Goal: Task Accomplishment & Management: Complete application form

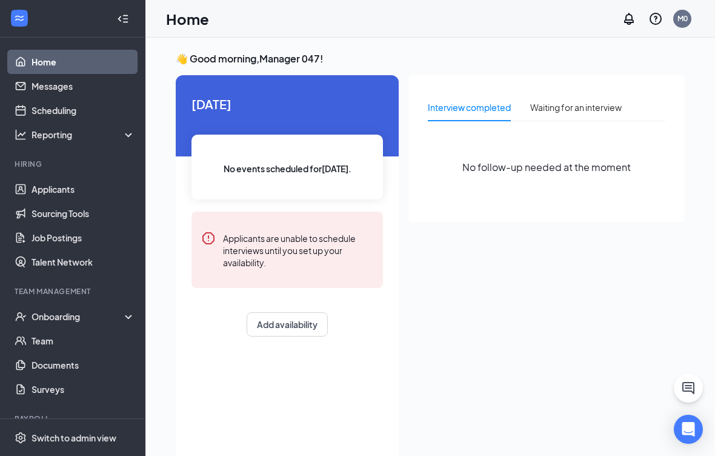
click at [84, 314] on div "Onboarding" at bounding box center [78, 316] width 93 height 12
click at [83, 337] on link "Overview" at bounding box center [84, 340] width 104 height 24
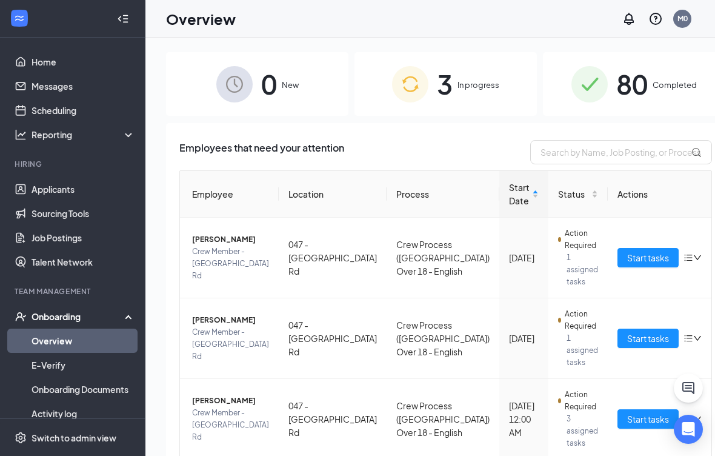
click at [619, 414] on button "Start tasks" at bounding box center [647, 418] width 61 height 19
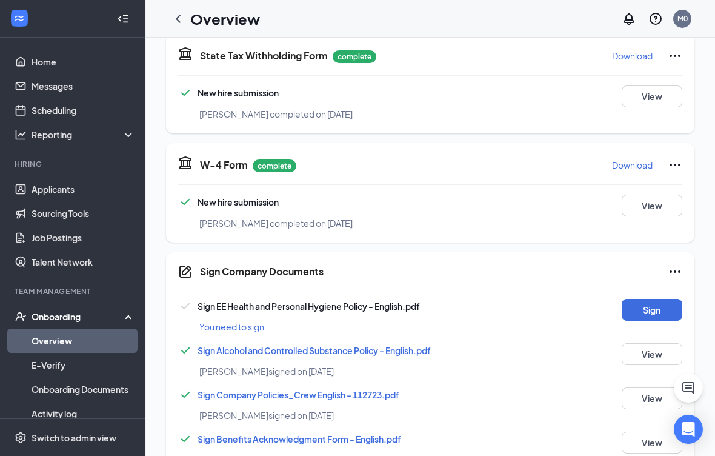
scroll to position [295, 0]
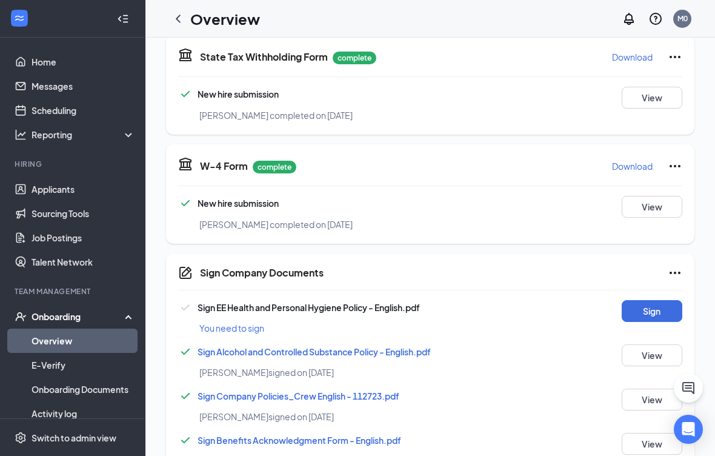
click at [645, 308] on button "Sign" at bounding box center [652, 311] width 61 height 22
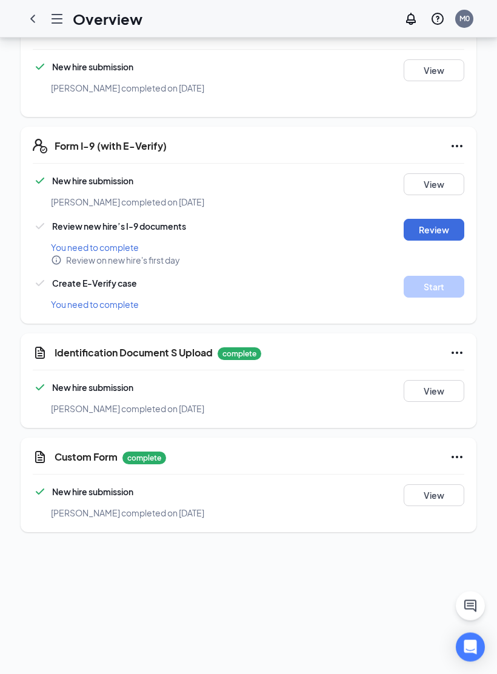
scroll to position [560, 0]
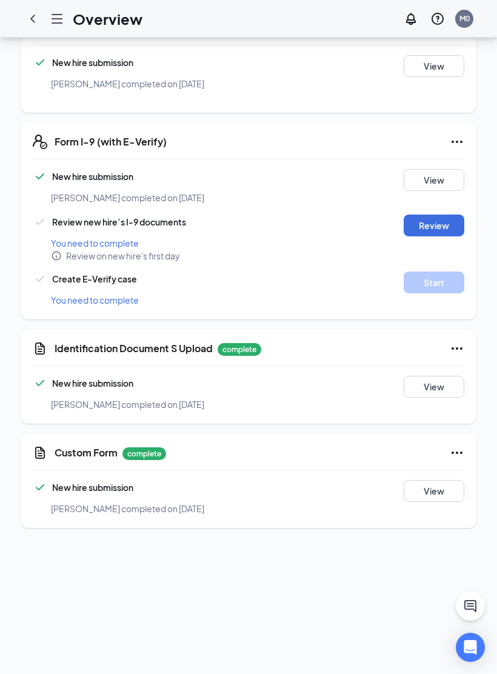
click at [439, 379] on button "View" at bounding box center [434, 387] width 61 height 22
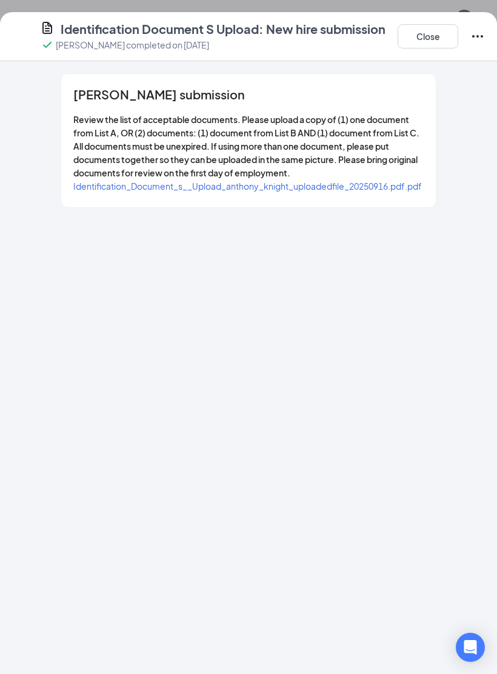
click at [394, 190] on span "Identification_Document_s__Upload_anthony_knight_uploadedfile_20250916.pdf.pdf" at bounding box center [247, 186] width 348 height 11
click at [437, 40] on button "Close" at bounding box center [427, 36] width 61 height 24
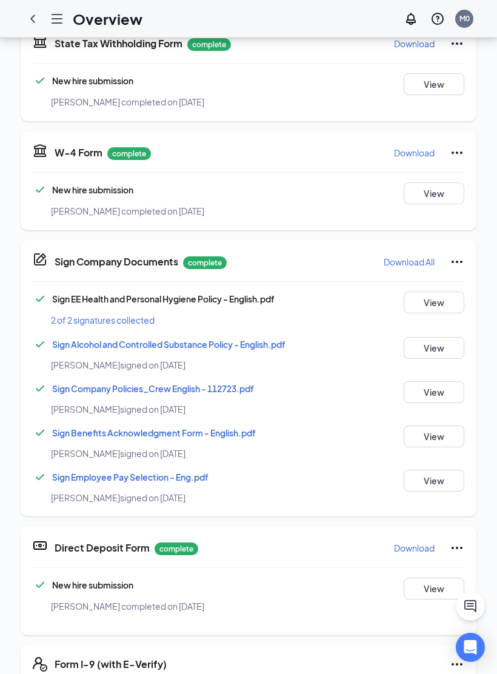
scroll to position [188, 0]
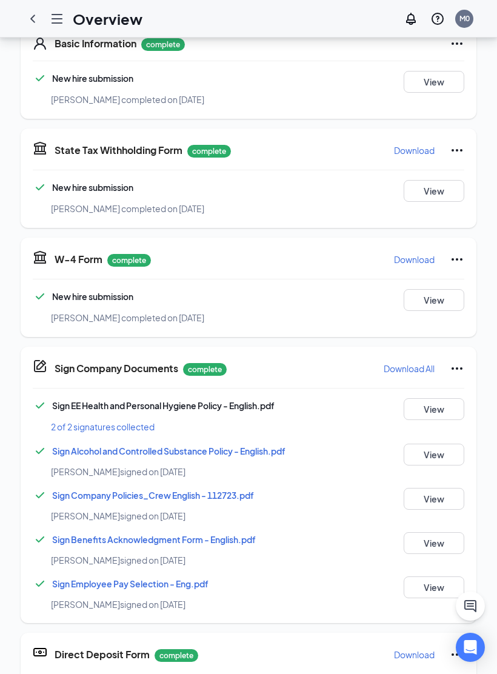
click at [433, 205] on div "State Tax Withholding Form complete Download New hire submission [PERSON_NAME] …" at bounding box center [249, 177] width 456 height 99
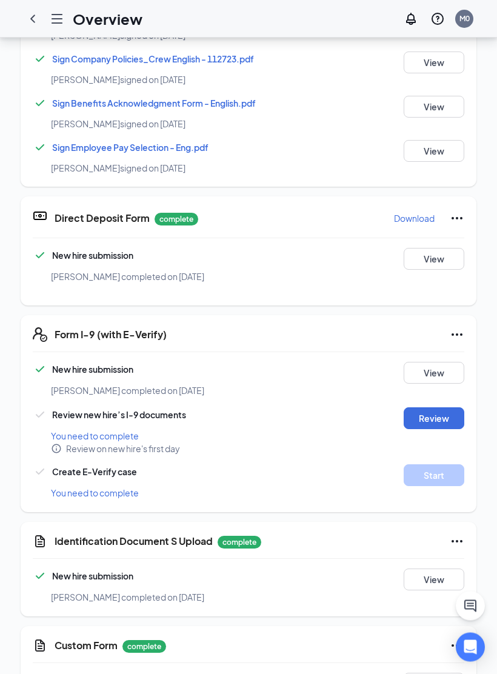
scroll to position [368, 0]
click at [452, 414] on button "Review" at bounding box center [434, 418] width 61 height 22
type input "[DATE]"
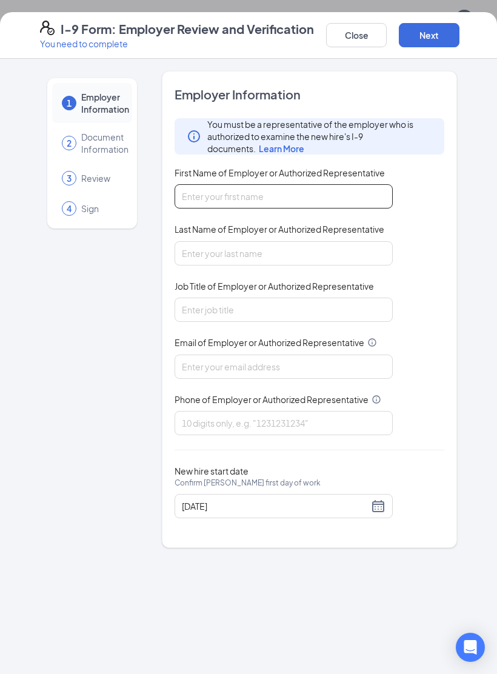
click at [250, 197] on input "First Name of Employer or Authorized Representative" at bounding box center [283, 196] width 218 height 24
type input "[PERSON_NAME]"
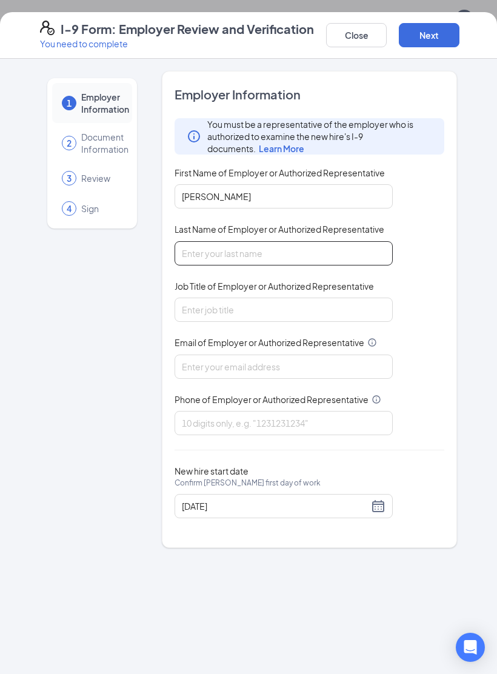
click at [252, 246] on input "Last Name of Employer or Authorized Representative" at bounding box center [283, 253] width 218 height 24
type input "[PERSON_NAME]"
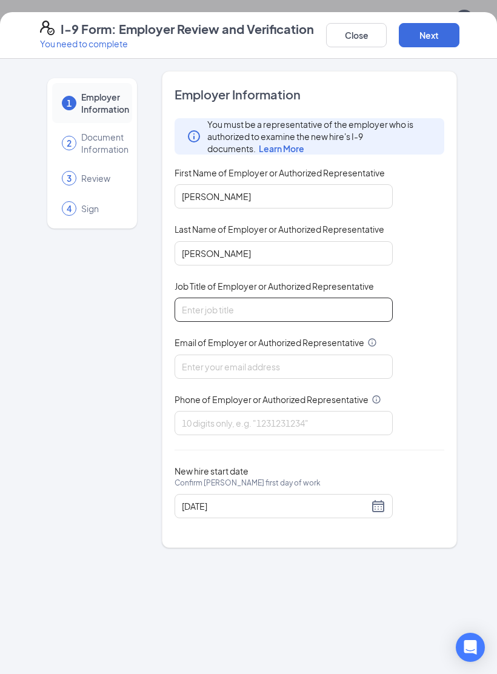
click at [217, 315] on input "Job Title of Employer or Authorized Representative" at bounding box center [283, 309] width 218 height 24
type input "T"
type input "Unit Director"
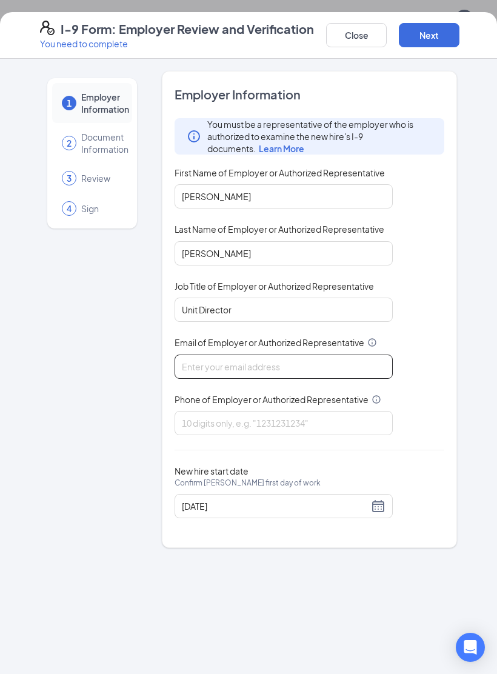
click at [259, 360] on input "Email of Employer or Authorized Representative" at bounding box center [283, 366] width 218 height 24
type input "[EMAIL_ADDRESS][DOMAIN_NAME]"
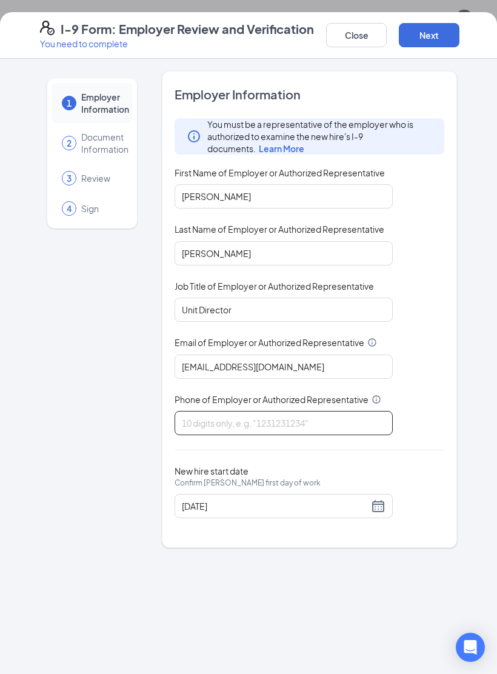
click at [279, 416] on input "Phone of Employer or Authorized Representative" at bounding box center [283, 423] width 218 height 24
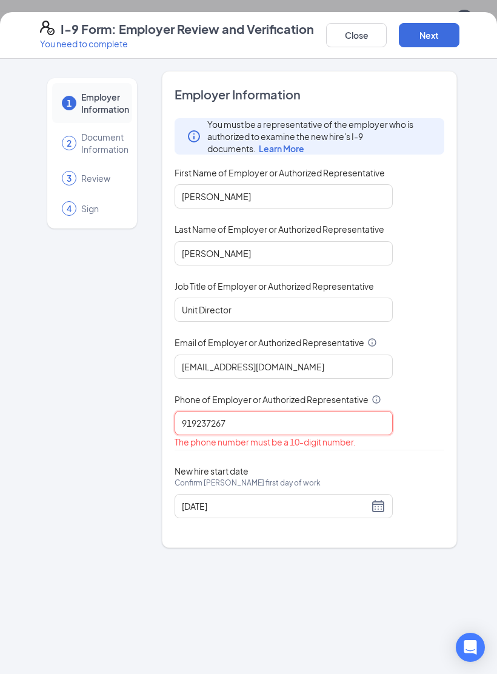
type input "9192372678"
click at [439, 40] on button "Next" at bounding box center [429, 35] width 61 height 24
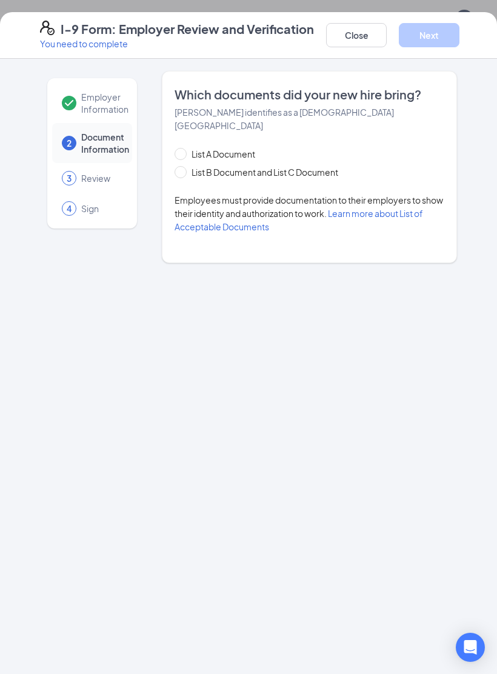
click at [180, 166] on input "List B Document and List C Document" at bounding box center [178, 170] width 8 height 8
radio input "true"
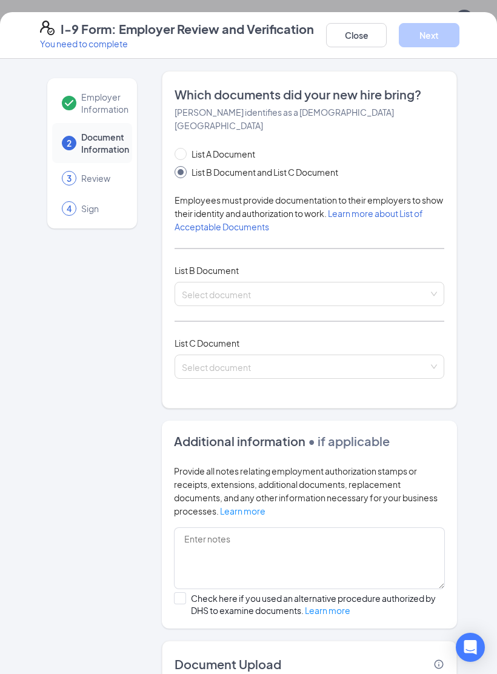
click at [280, 286] on input "search" at bounding box center [305, 291] width 247 height 18
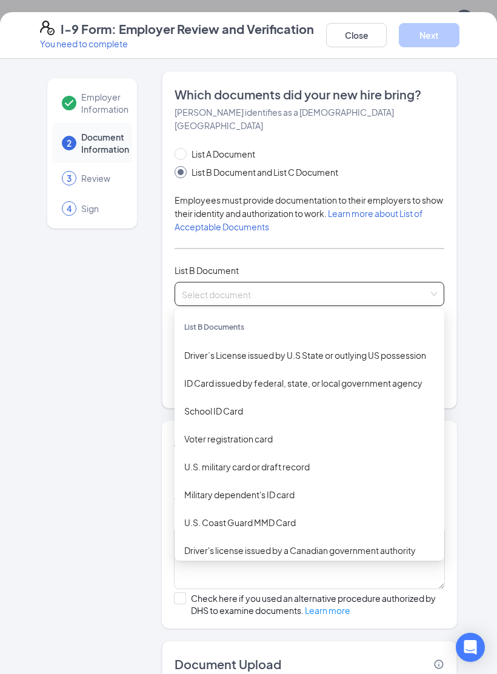
click at [284, 376] on div "ID Card issued by federal, state, or local government agency" at bounding box center [309, 382] width 250 height 13
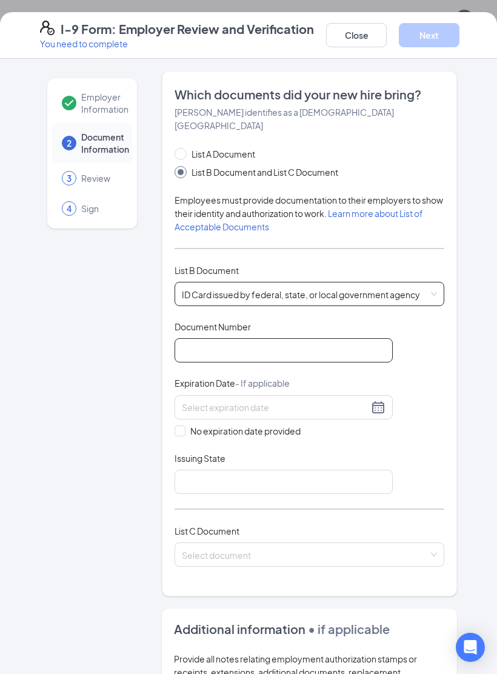
click at [273, 339] on input "Document Number" at bounding box center [283, 350] width 218 height 24
type input "000027619179"
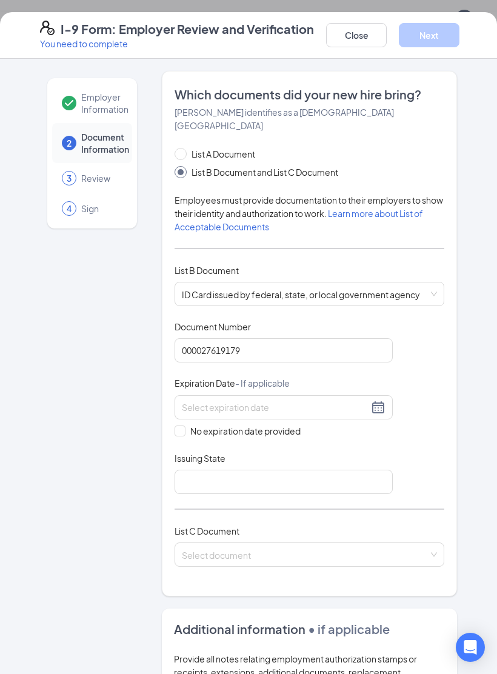
click at [273, 400] on input at bounding box center [275, 406] width 187 height 13
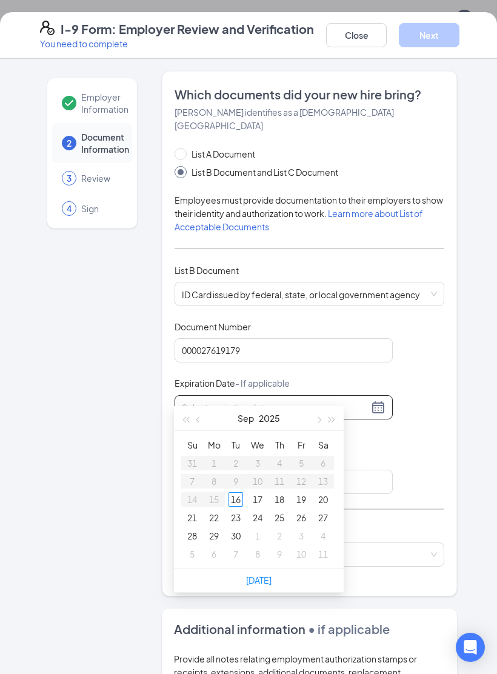
click at [337, 419] on button "button" at bounding box center [331, 418] width 13 height 24
click at [339, 420] on div "[DATE]" at bounding box center [259, 418] width 170 height 25
click at [337, 420] on button "button" at bounding box center [331, 418] width 13 height 24
click at [339, 422] on div "[DATE]" at bounding box center [259, 418] width 170 height 25
click at [330, 424] on button "button" at bounding box center [331, 418] width 13 height 24
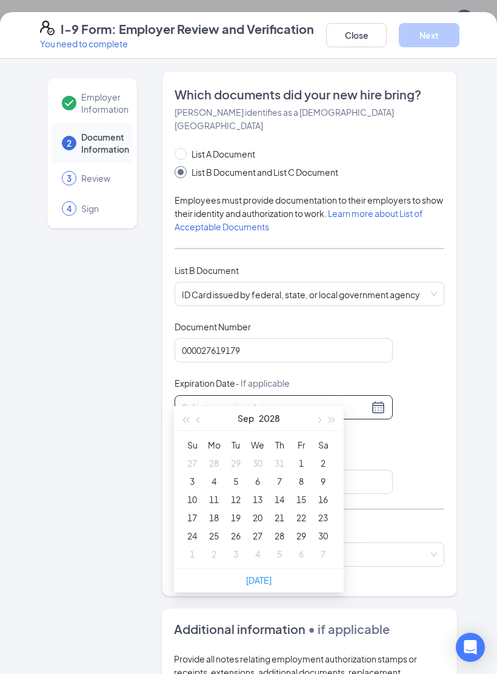
click at [330, 423] on button "button" at bounding box center [331, 418] width 13 height 24
click at [205, 420] on button "button" at bounding box center [198, 418] width 13 height 24
click at [207, 422] on div "[DATE]" at bounding box center [258, 418] width 105 height 24
click at [204, 423] on button "button" at bounding box center [198, 418] width 13 height 24
click at [205, 425] on button "button" at bounding box center [198, 418] width 13 height 24
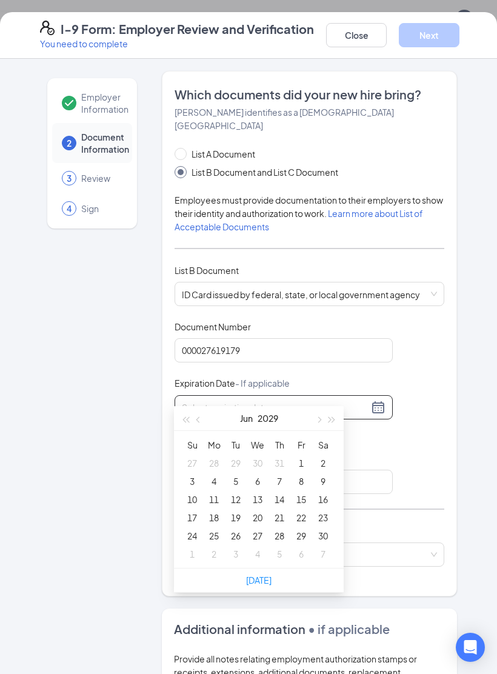
click at [204, 416] on button "button" at bounding box center [198, 418] width 13 height 24
click at [210, 422] on div "[DATE]" at bounding box center [258, 418] width 105 height 24
click at [205, 416] on button "button" at bounding box center [198, 418] width 13 height 24
click at [209, 419] on div "[DATE]" at bounding box center [258, 418] width 105 height 24
click at [205, 413] on button "button" at bounding box center [198, 418] width 13 height 24
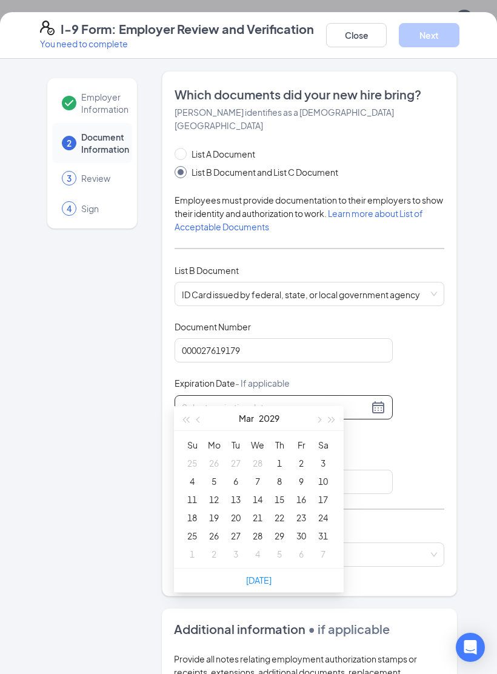
click at [205, 417] on button "button" at bounding box center [198, 418] width 13 height 24
type input "[DATE]"
click at [330, 455] on div "24" at bounding box center [323, 517] width 15 height 15
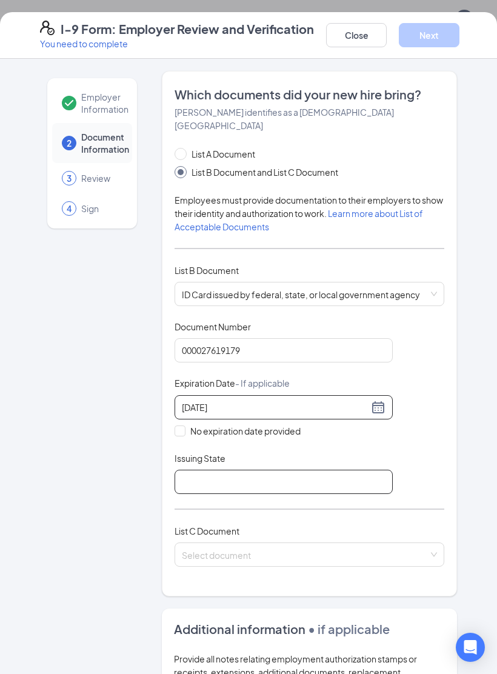
click at [282, 455] on input "Issuing State" at bounding box center [283, 482] width 218 height 24
type input "[US_STATE]"
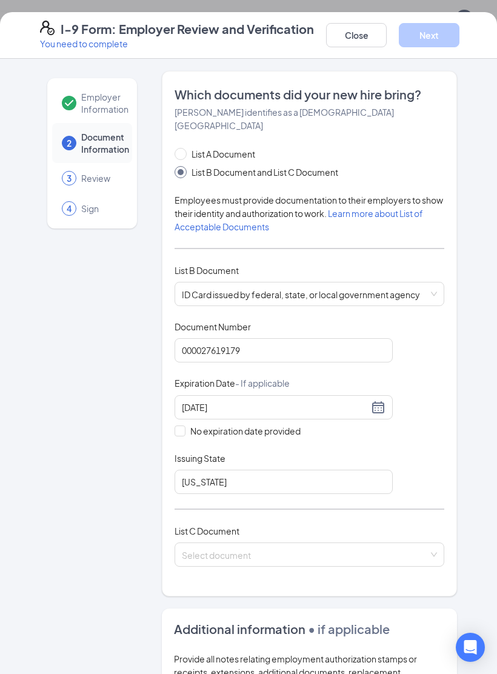
click at [277, 455] on input "search" at bounding box center [305, 552] width 247 height 18
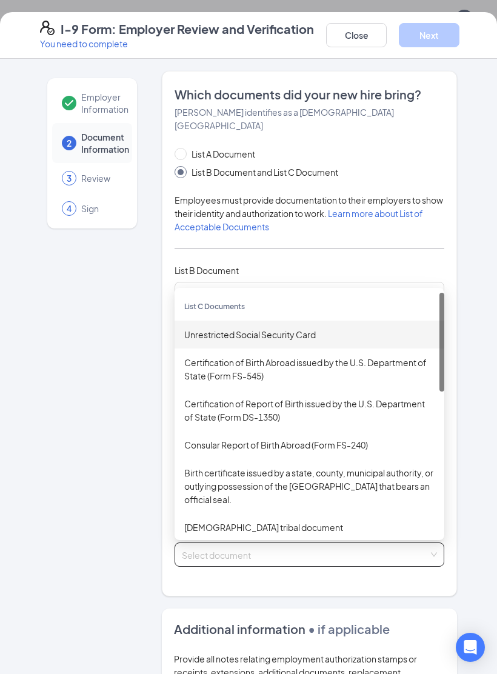
click at [313, 324] on div "Unrestricted Social Security Card" at bounding box center [309, 335] width 270 height 28
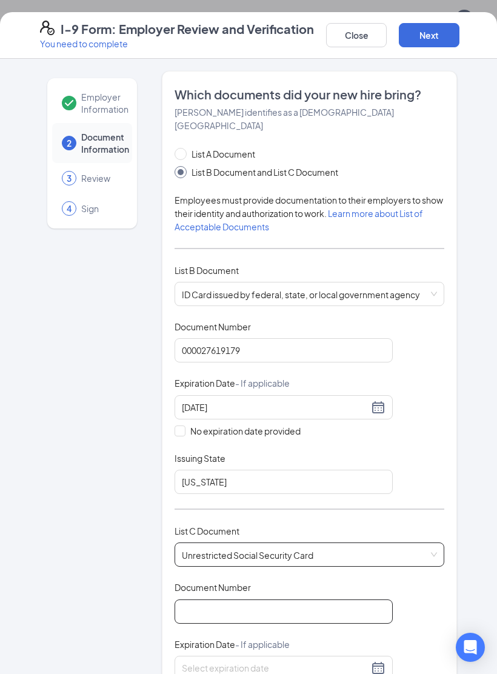
click at [248, 455] on input "Document Number" at bounding box center [283, 611] width 218 height 24
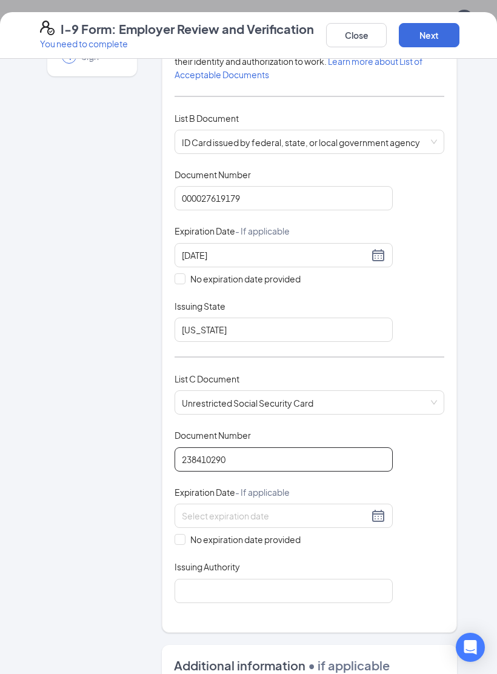
scroll to position [164, 0]
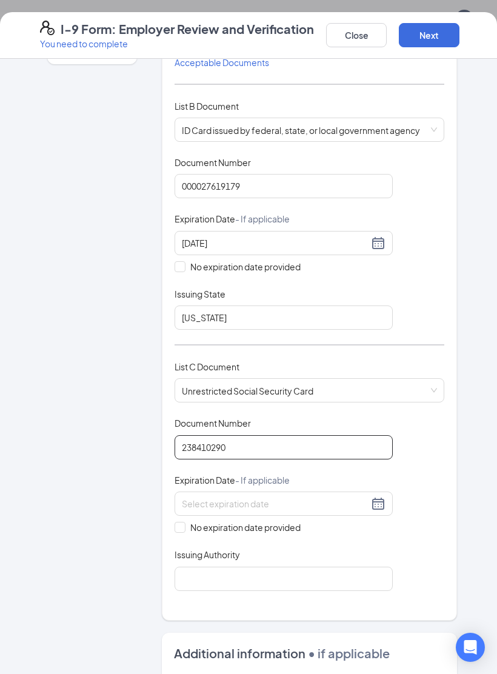
type input "238410290"
click at [175, 455] on input "No expiration date provided" at bounding box center [178, 526] width 8 height 8
checkbox input "true"
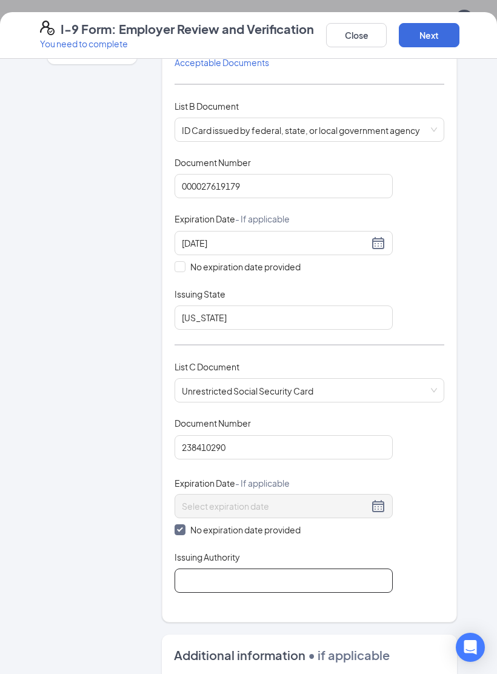
click at [242, 455] on input "Issuing Authority" at bounding box center [283, 580] width 218 height 24
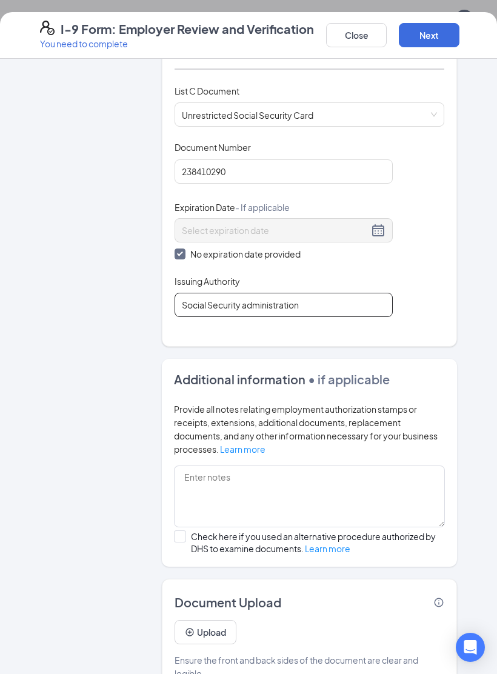
type input "Social Security administration"
click at [219, 455] on button "Upload" at bounding box center [205, 632] width 62 height 24
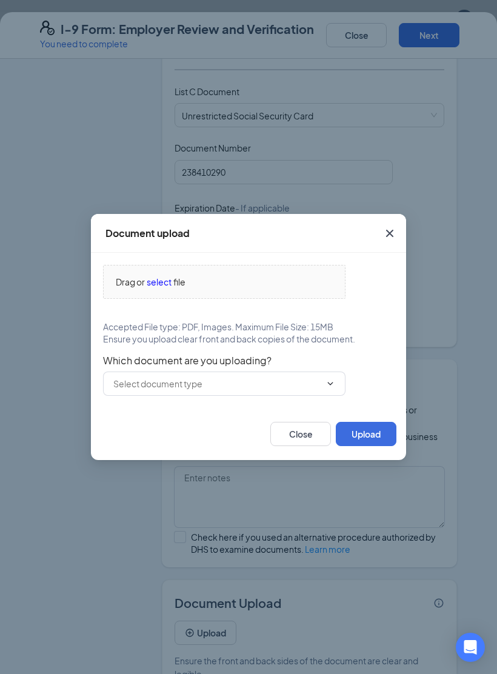
scroll to position [383, 0]
click at [48, 455] on div "Document upload Drag or select file Accepted File type: PDF, Images. Maximum Fi…" at bounding box center [248, 337] width 497 height 674
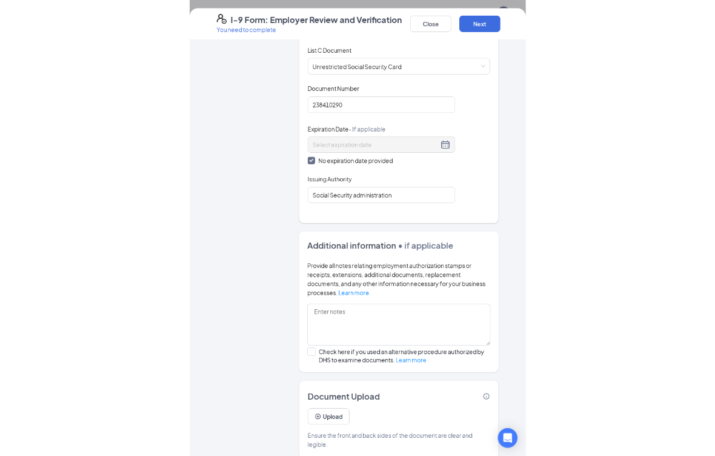
scroll to position [454, 0]
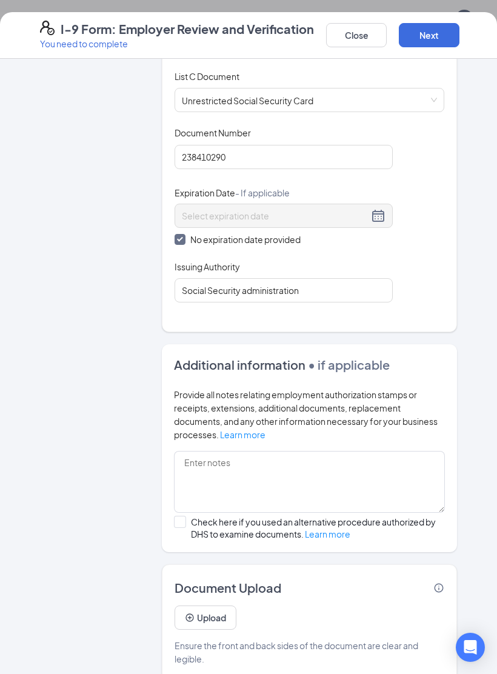
click at [208, 455] on button "Upload" at bounding box center [205, 617] width 62 height 24
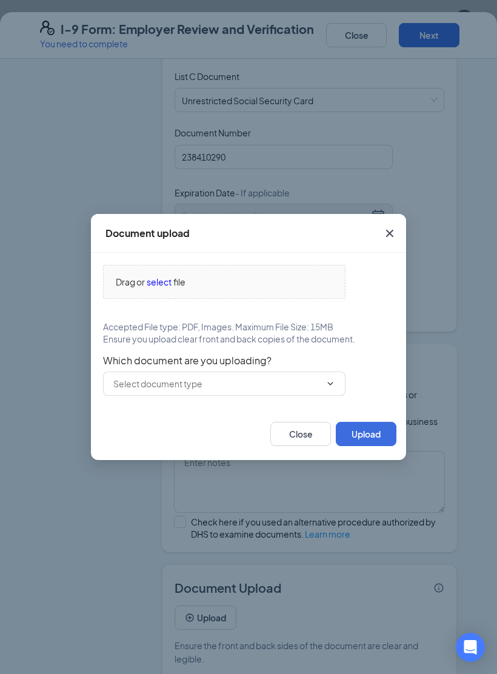
click at [153, 281] on span "select" at bounding box center [159, 281] width 25 height 13
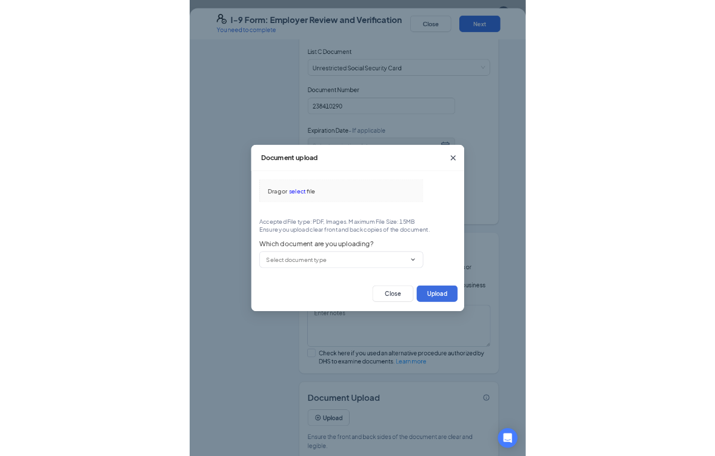
scroll to position [414, 0]
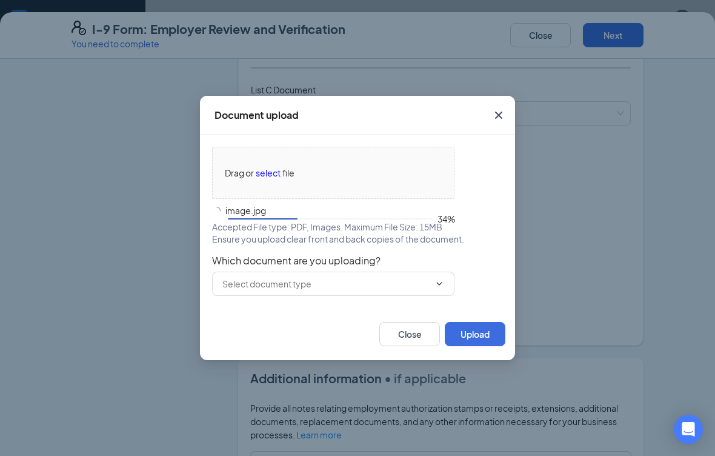
click at [424, 287] on input "text" at bounding box center [325, 283] width 207 height 13
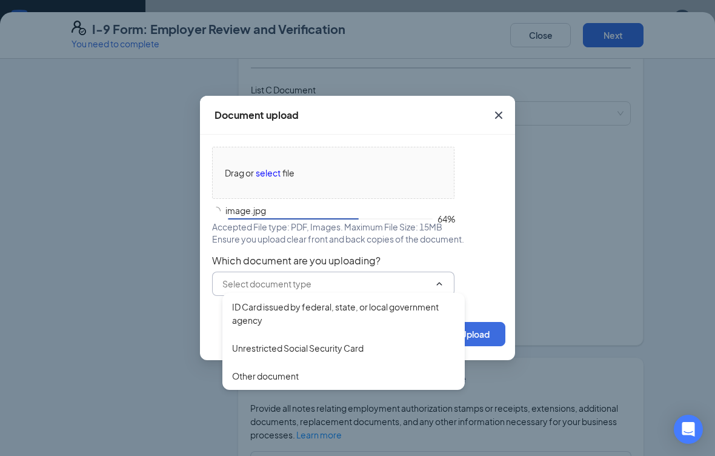
click at [353, 308] on div "ID Card issued by federal, state, or local government agency" at bounding box center [343, 313] width 223 height 27
type input "ID Card issued by federal, state, or local government agency"
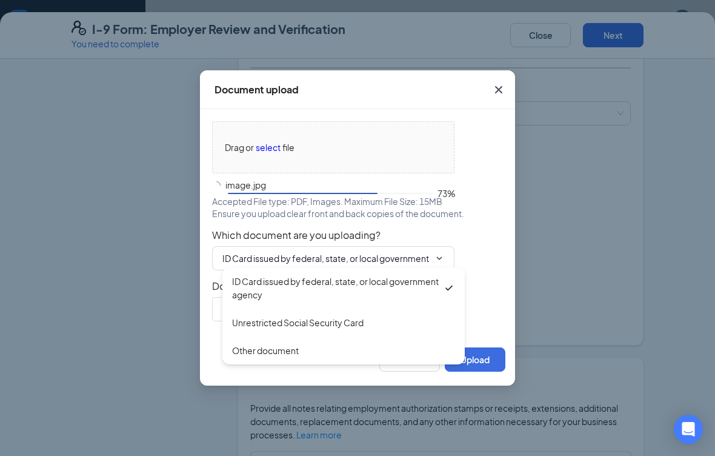
type input "ID Card issued by federal, state, or local government agency"
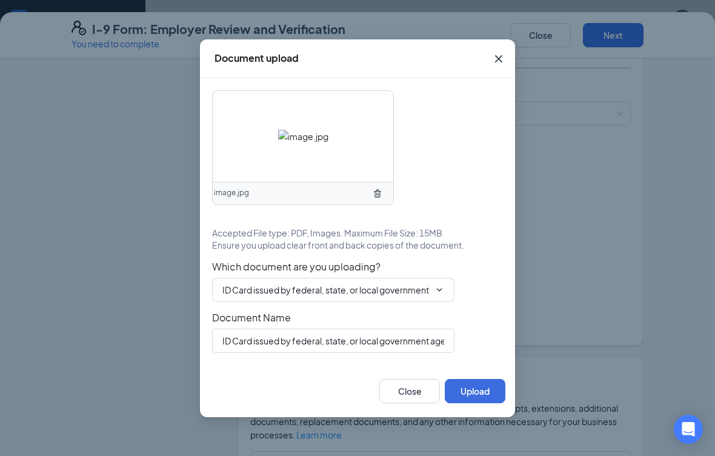
click at [433, 256] on div "image.jpg Accepted File type: PDF, Images. Maximum File Size: 15MB Ensure you u…" at bounding box center [357, 221] width 291 height 262
click at [439, 290] on icon "ChevronDown" at bounding box center [439, 290] width 10 height 10
click at [437, 285] on icon "ChevronDown" at bounding box center [439, 290] width 10 height 10
click at [440, 291] on icon "ChevronDown" at bounding box center [439, 290] width 10 height 10
click at [438, 294] on icon "ChevronDown" at bounding box center [439, 290] width 10 height 10
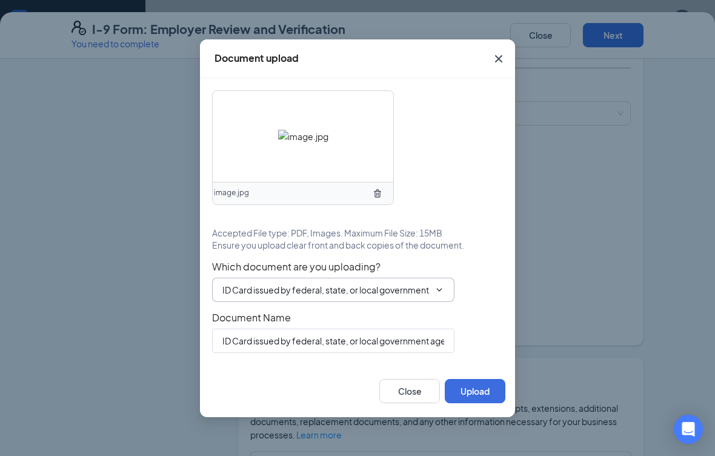
click at [440, 296] on span "ID Card issued by federal, state, or local government agency ID Card issued by …" at bounding box center [333, 289] width 242 height 24
click at [437, 310] on div "image.jpg Accepted File type: PDF, Images. Maximum File Size: 15MB Ensure you u…" at bounding box center [357, 221] width 291 height 262
click at [440, 296] on span "ID Card issued by federal, state, or local government agency ID Card issued by …" at bounding box center [333, 289] width 242 height 24
click at [428, 286] on input "ID Card issued by federal, state, or local government agency" at bounding box center [325, 289] width 207 height 13
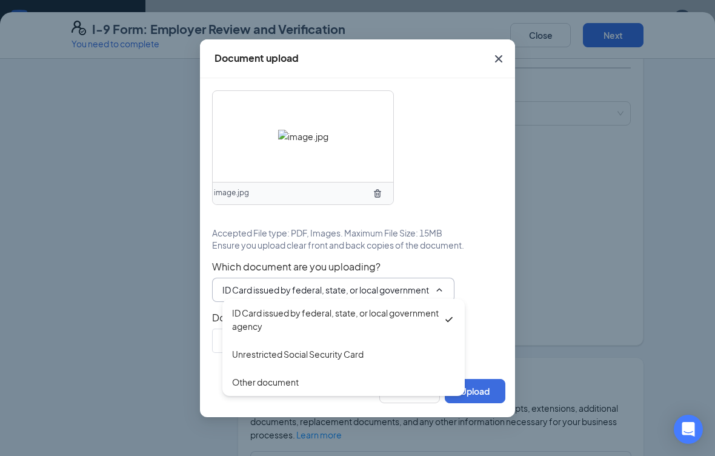
click at [349, 359] on div "Unrestricted Social Security Card" at bounding box center [297, 353] width 131 height 13
type input "Unrestricted Social Security Card"
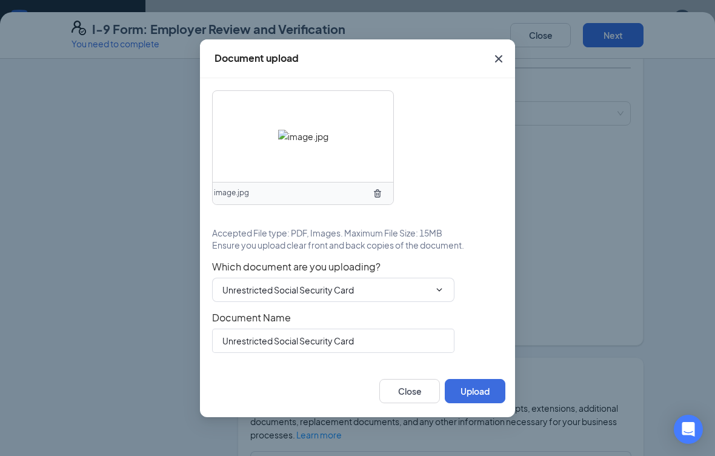
click at [471, 380] on button "Upload" at bounding box center [475, 391] width 61 height 24
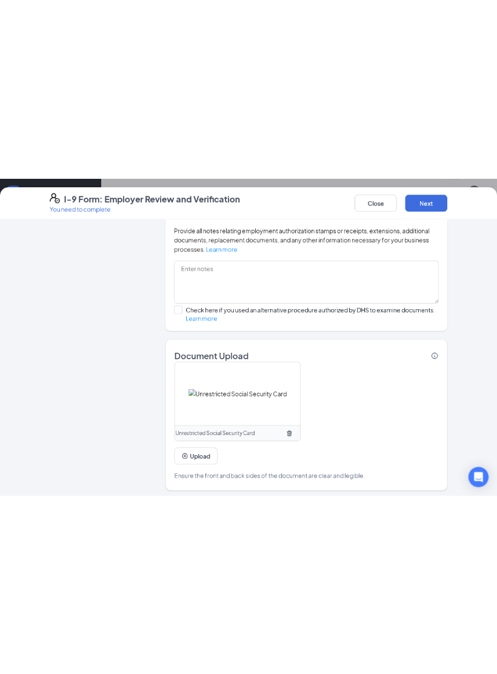
scroll to position [747, 0]
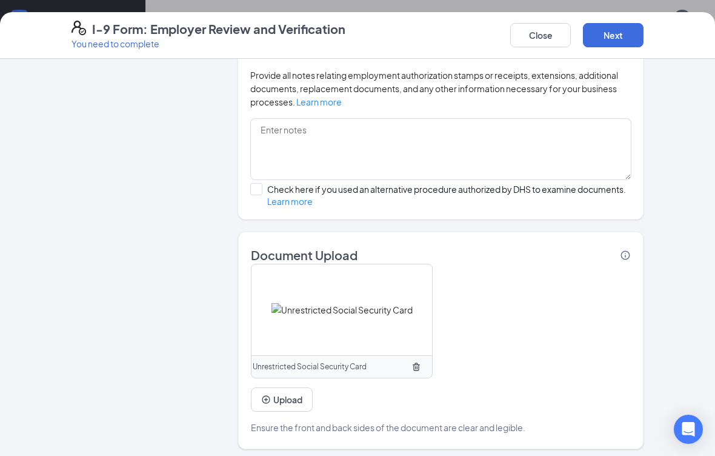
click at [294, 387] on button "Upload" at bounding box center [282, 399] width 62 height 24
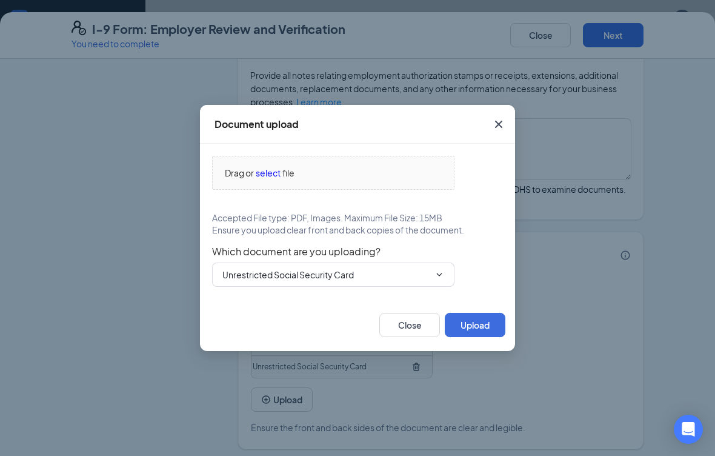
click at [273, 175] on span "select" at bounding box center [268, 172] width 25 height 13
click at [428, 269] on input "Unrestricted Social Security Card" at bounding box center [325, 274] width 207 height 13
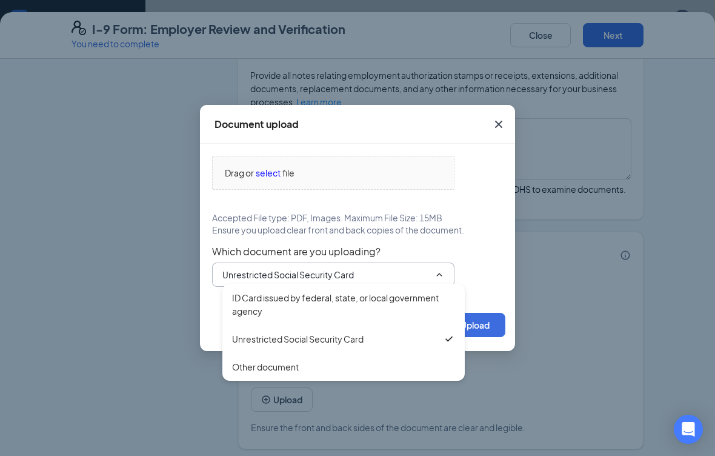
click at [395, 299] on div "ID Card issued by federal, state, or local government agency" at bounding box center [343, 304] width 223 height 27
type input "ID Card issued by federal, state, or local government agency"
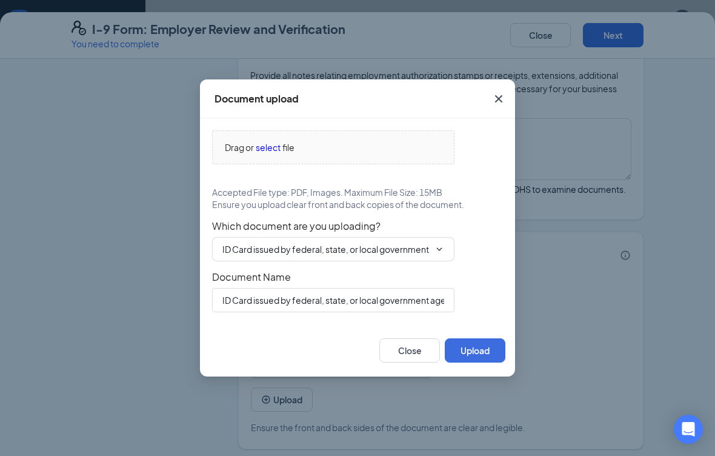
click at [265, 150] on span "select" at bounding box center [268, 147] width 25 height 13
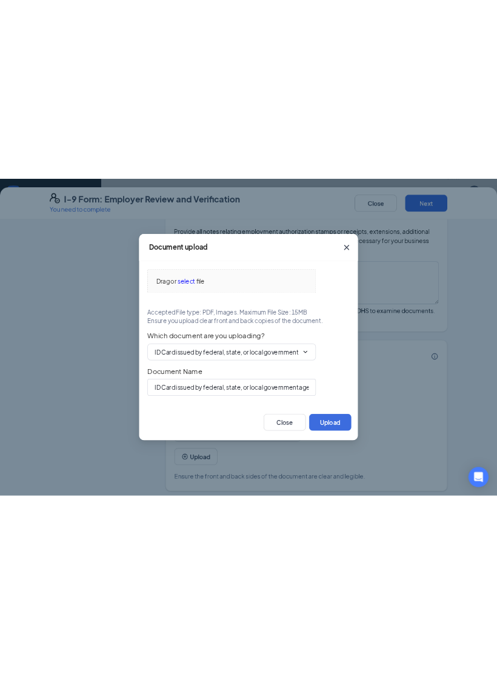
scroll to position [569, 0]
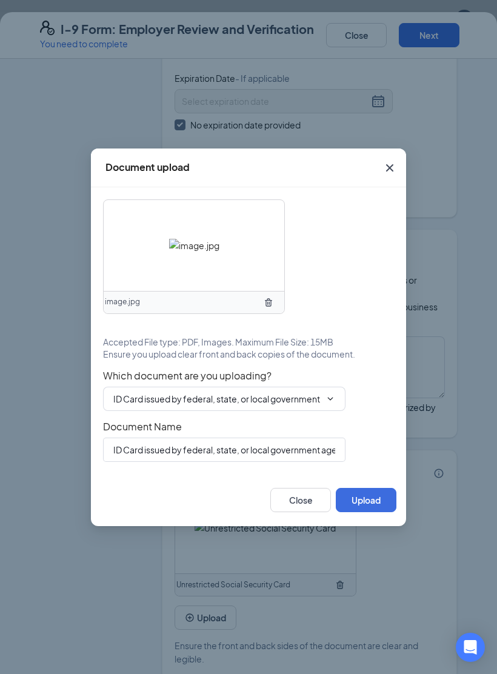
click at [383, 455] on button "Upload" at bounding box center [366, 500] width 61 height 24
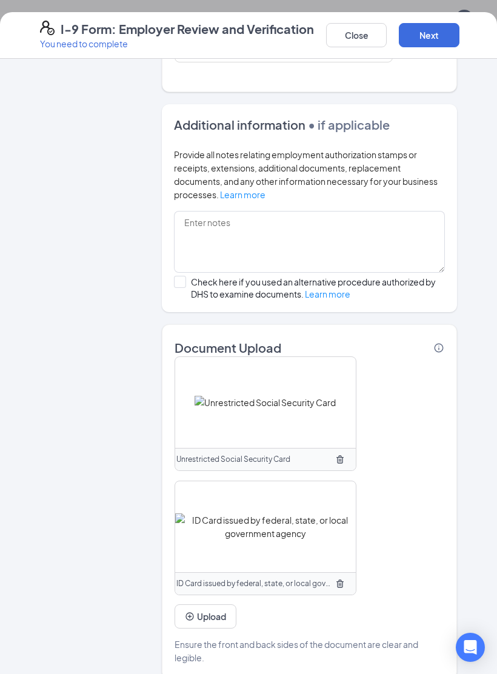
scroll to position [693, 0]
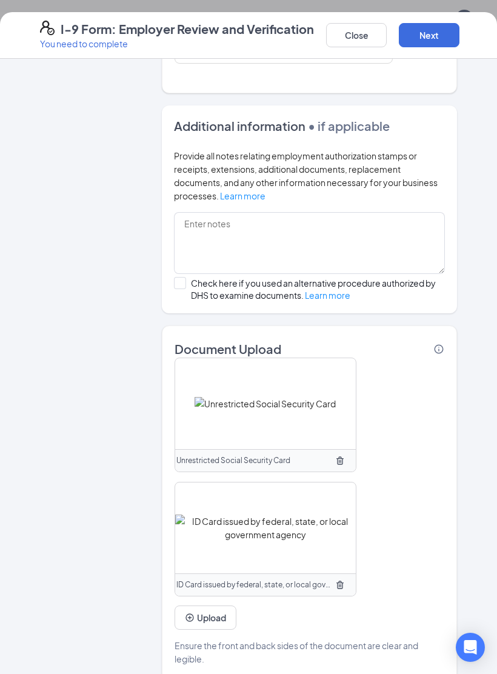
click at [436, 42] on button "Next" at bounding box center [429, 35] width 61 height 24
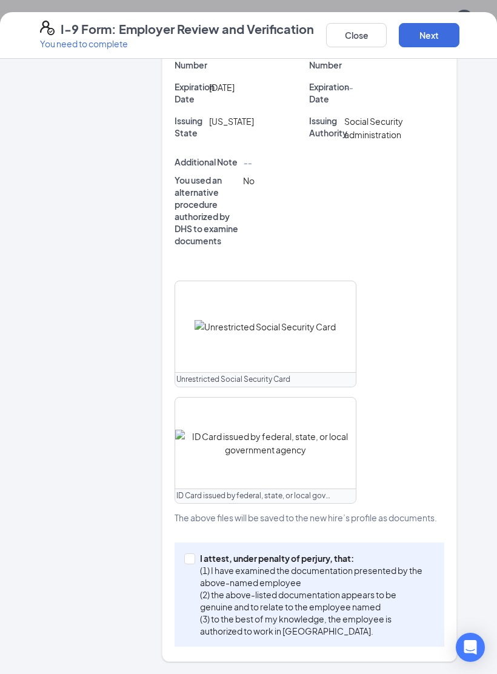
scroll to position [432, 0]
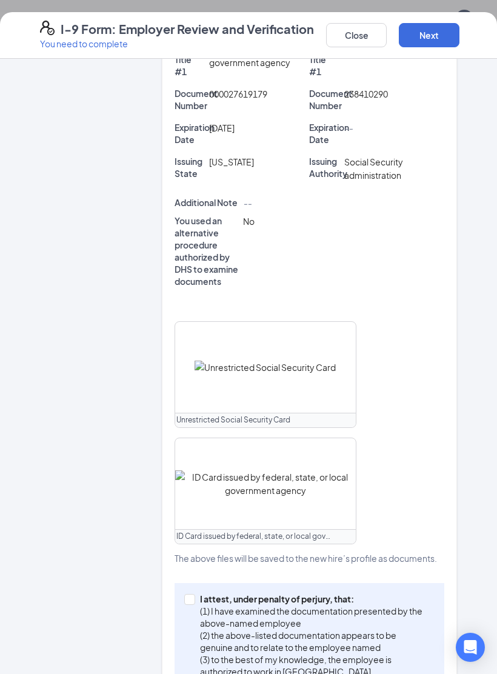
click at [201, 455] on p "I attest, under penalty of perjury, that:" at bounding box center [315, 599] width 230 height 12
click at [193, 455] on input "I attest, under penalty of [PERSON_NAME], that: (1) I have examined the documen…" at bounding box center [188, 598] width 8 height 8
checkbox input "true"
click at [435, 33] on button "Next" at bounding box center [429, 35] width 61 height 24
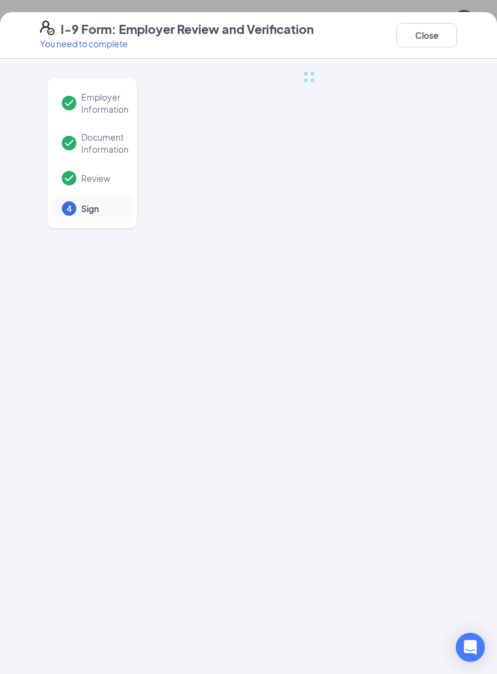
scroll to position [0, 0]
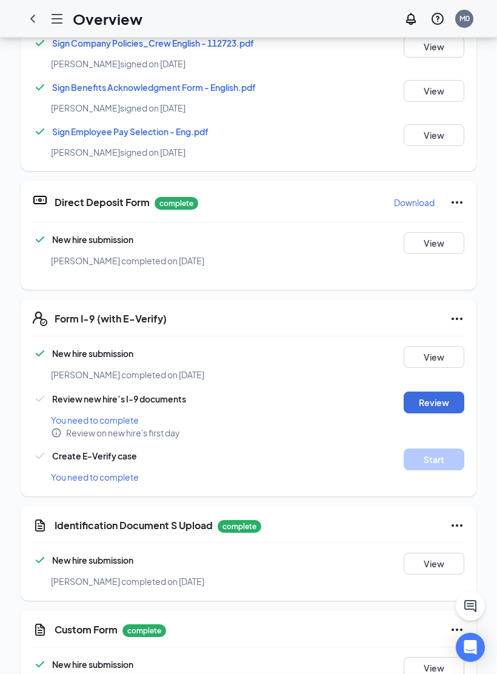
scroll to position [188, 0]
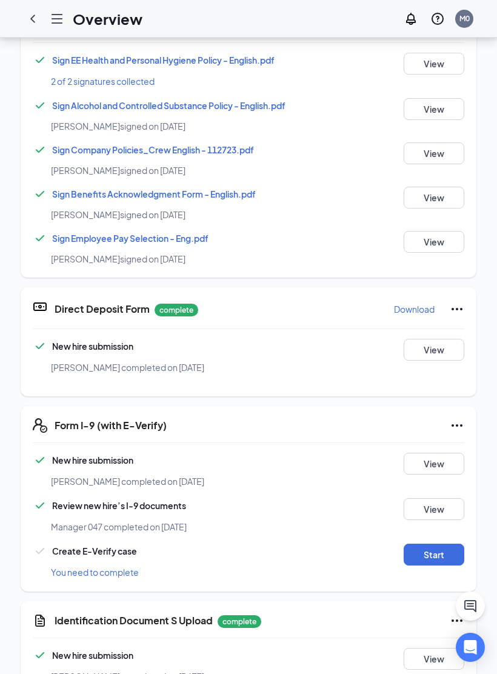
click at [430, 455] on button "Start" at bounding box center [434, 554] width 61 height 22
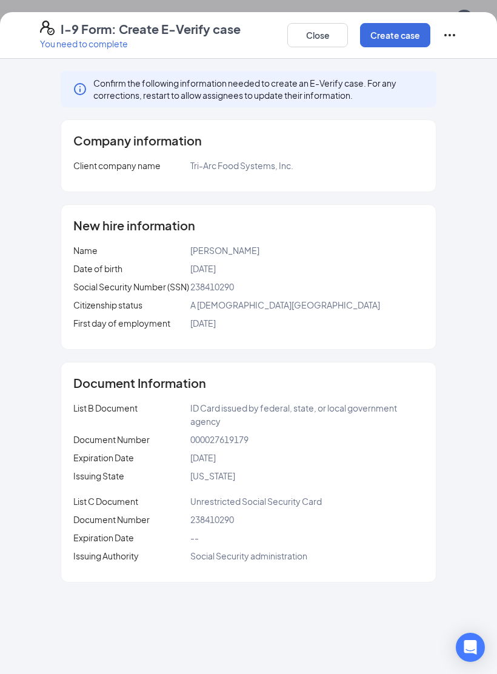
click at [399, 38] on button "Create case" at bounding box center [395, 35] width 70 height 24
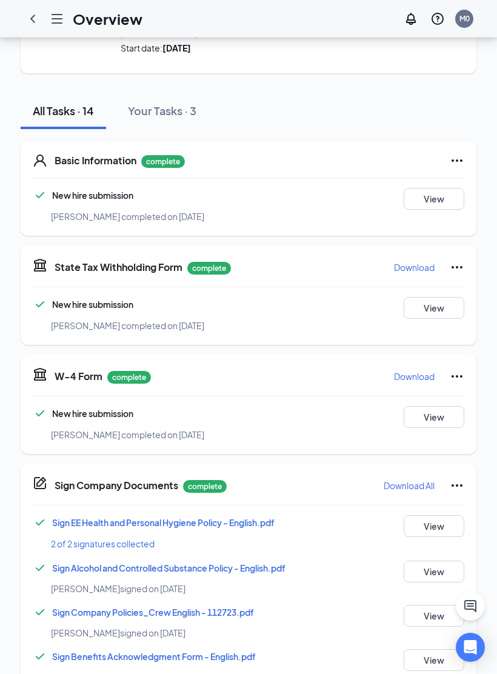
scroll to position [0, 0]
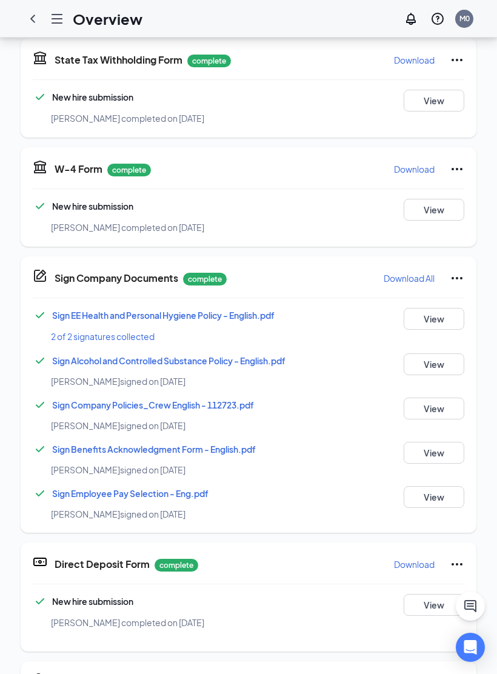
scroll to position [315, 0]
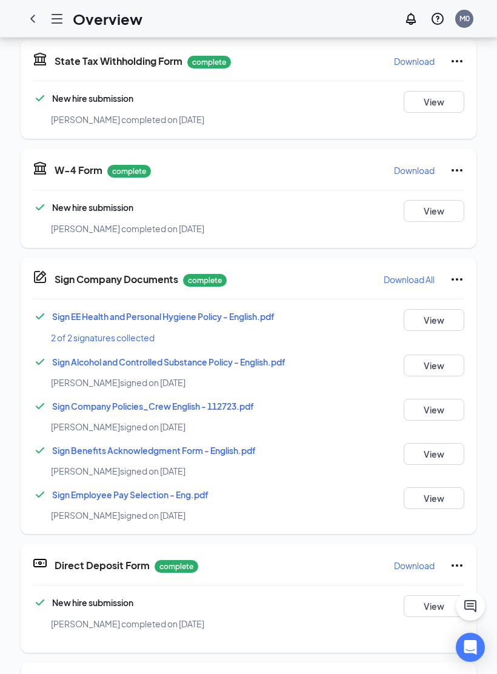
click at [31, 25] on icon "ChevronLeft" at bounding box center [32, 19] width 15 height 15
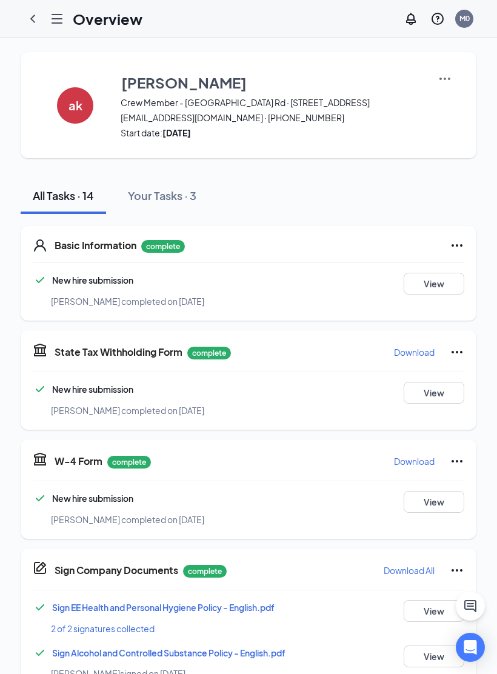
click at [29, 21] on icon "ChevronLeft" at bounding box center [32, 19] width 15 height 15
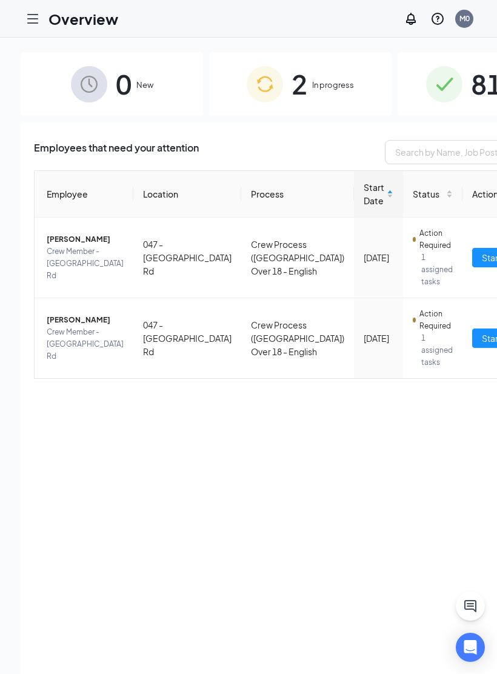
click at [471, 81] on span "81" at bounding box center [487, 84] width 32 height 42
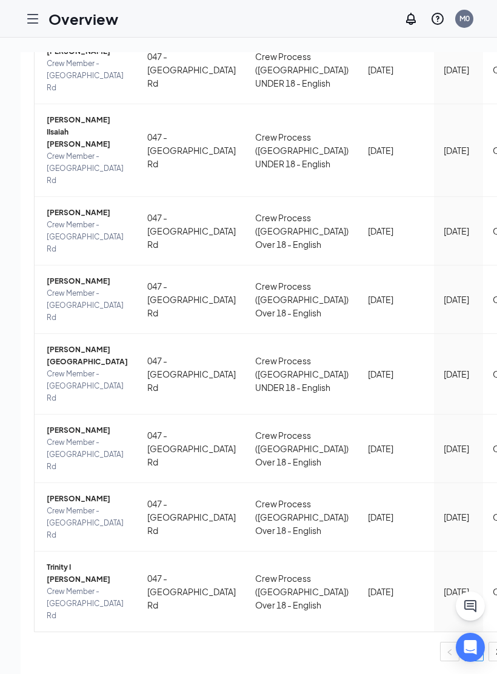
scroll to position [595, 0]
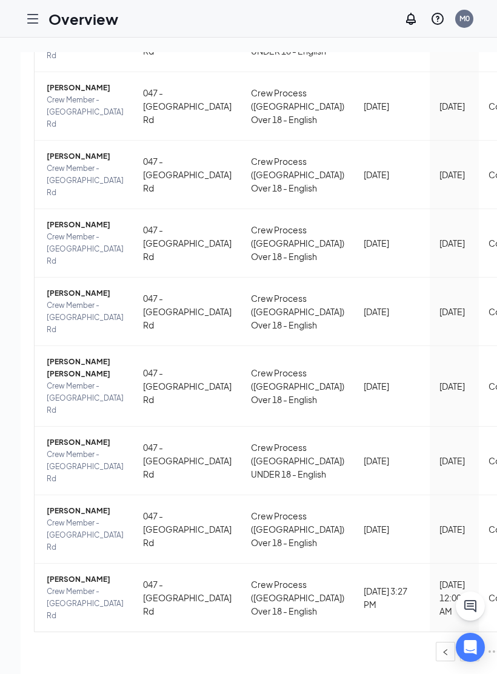
scroll to position [585, 0]
click at [56, 455] on span "[PERSON_NAME]" at bounding box center [85, 579] width 77 height 12
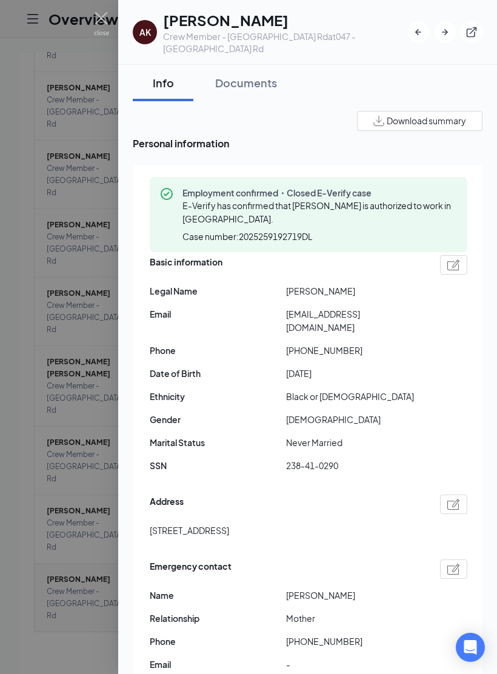
click at [248, 75] on div "Documents" at bounding box center [246, 82] width 62 height 15
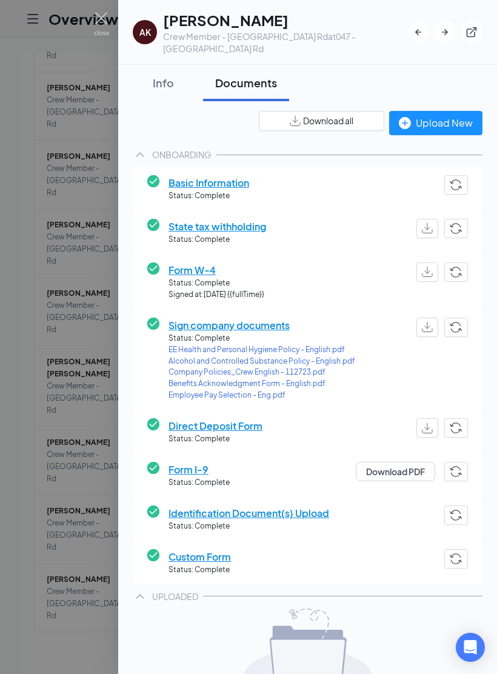
click at [441, 115] on div "Upload New" at bounding box center [436, 122] width 74 height 15
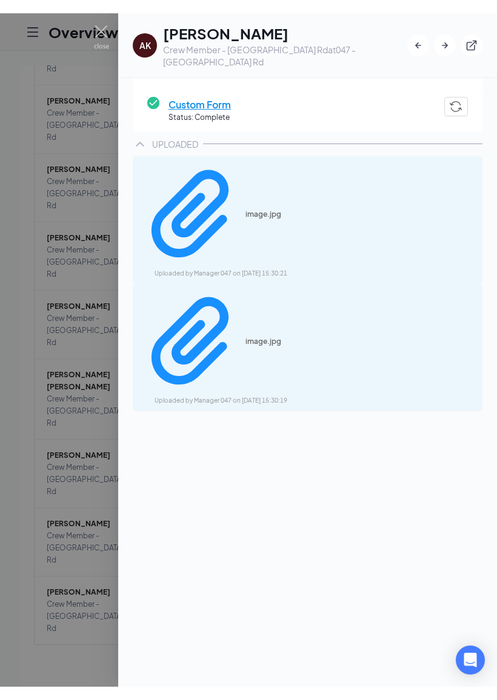
scroll to position [464, 0]
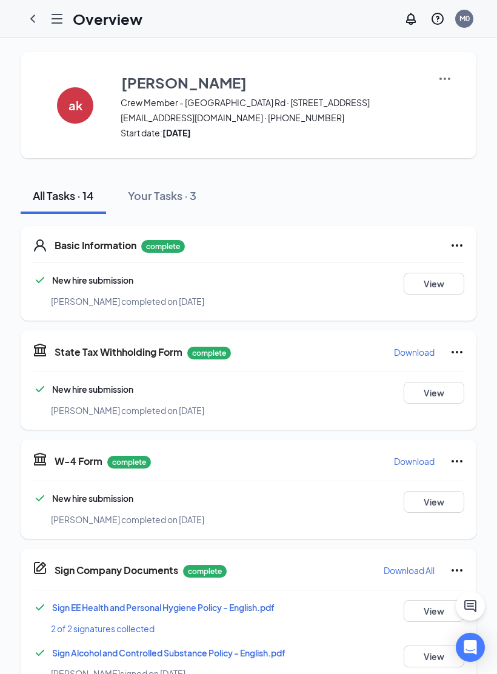
click at [33, 22] on icon "ChevronLeft" at bounding box center [32, 19] width 15 height 15
